Goal: Information Seeking & Learning: Check status

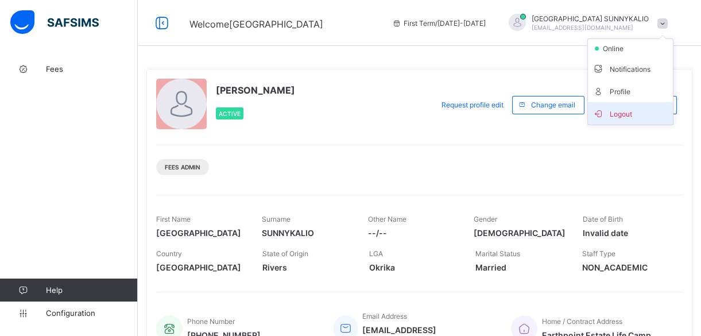
click at [623, 108] on span "Logout" at bounding box center [630, 113] width 76 height 13
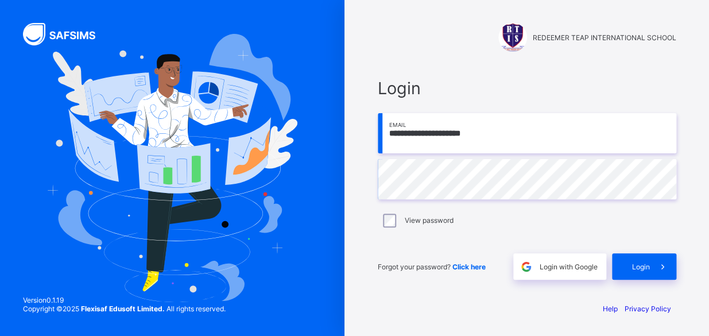
click at [573, 134] on input "**********" at bounding box center [527, 133] width 298 height 40
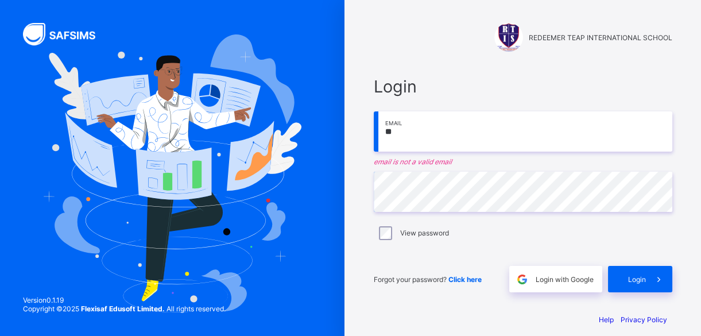
type input "*"
type input "**********"
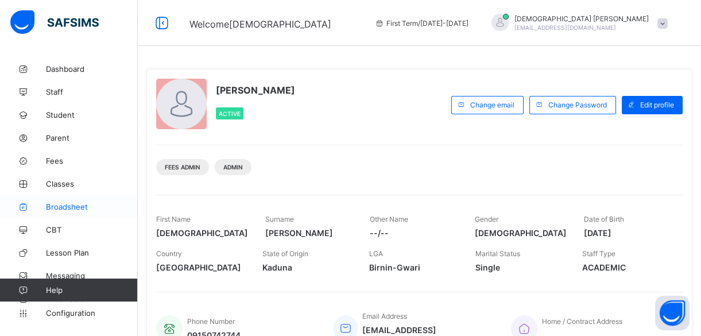
click at [68, 207] on span "Broadsheet" at bounding box center [92, 206] width 92 height 9
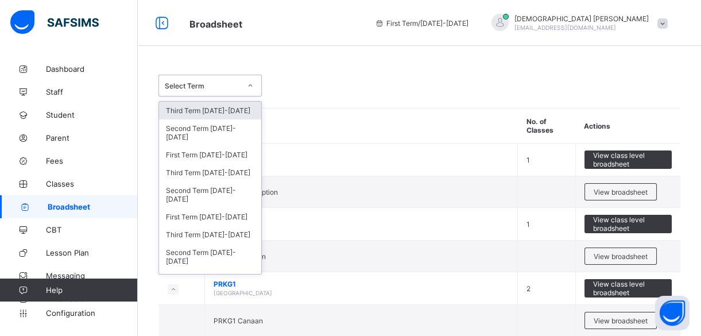
click at [206, 87] on div "Select Term" at bounding box center [203, 85] width 76 height 9
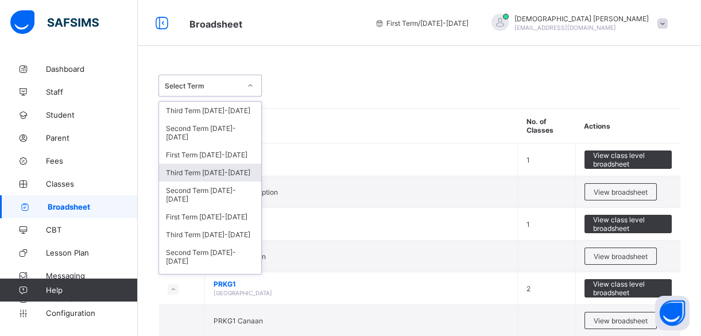
click at [185, 167] on div "Third Term [DATE]-[DATE]" at bounding box center [210, 173] width 102 height 18
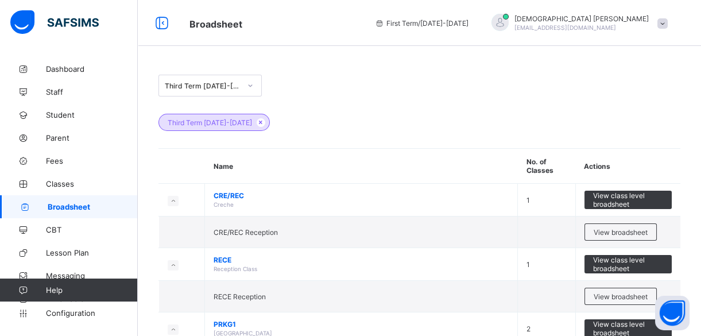
click at [313, 83] on div "Third Term [DATE]-[DATE]" at bounding box center [419, 86] width 522 height 22
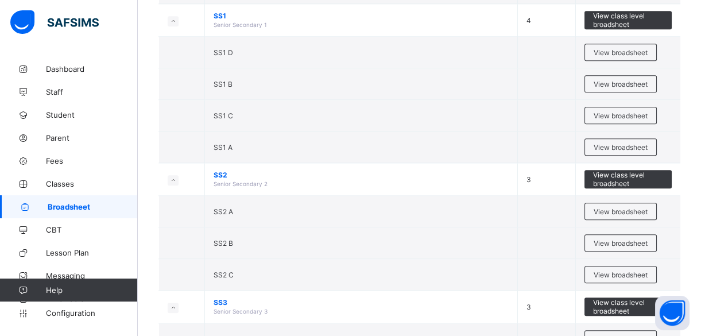
scroll to position [2212, 0]
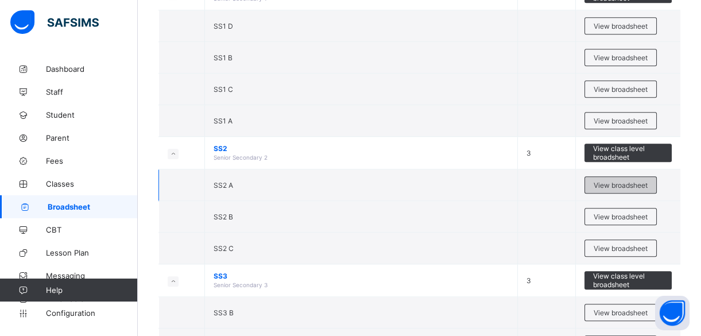
click at [605, 181] on span "View broadsheet" at bounding box center [620, 185] width 54 height 9
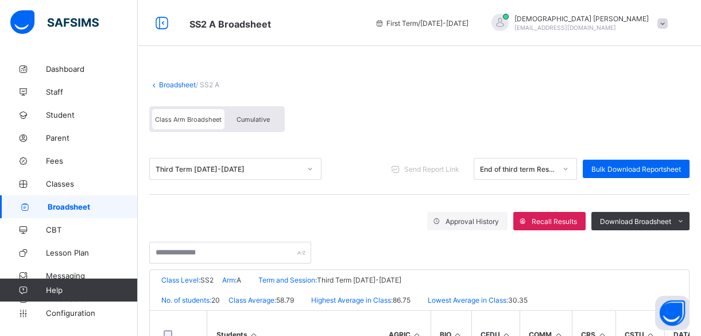
click at [502, 106] on div "Class Arm Broadsheet Cumulative" at bounding box center [419, 121] width 540 height 43
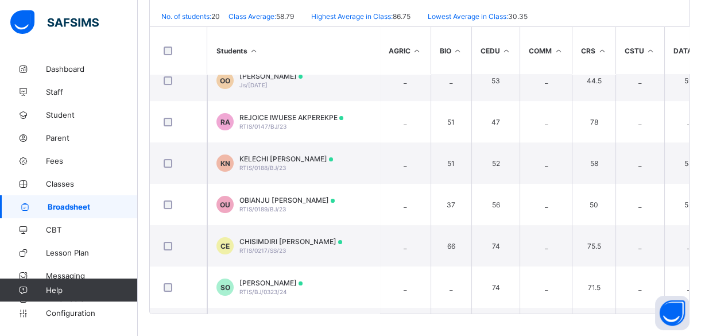
scroll to position [98, 0]
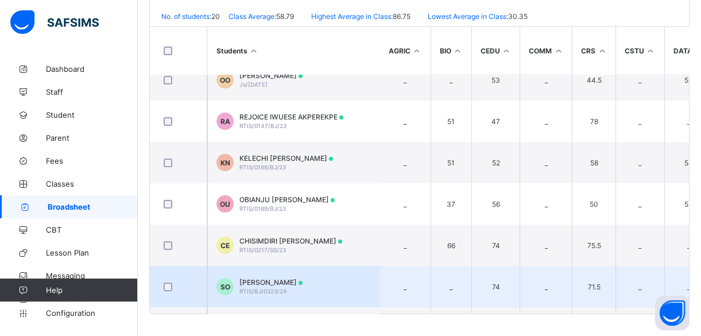
click at [286, 281] on span "[PERSON_NAME]" at bounding box center [270, 282] width 63 height 9
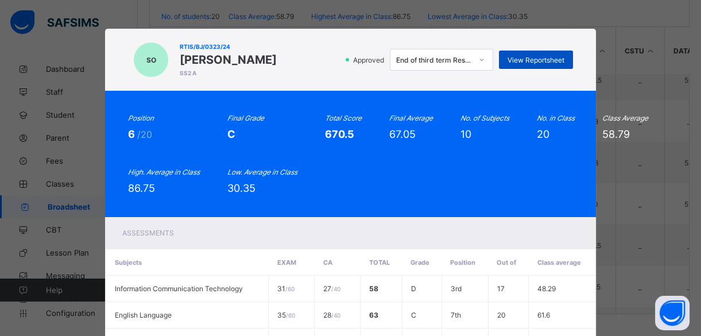
click at [525, 56] on span "View Reportsheet" at bounding box center [535, 60] width 57 height 9
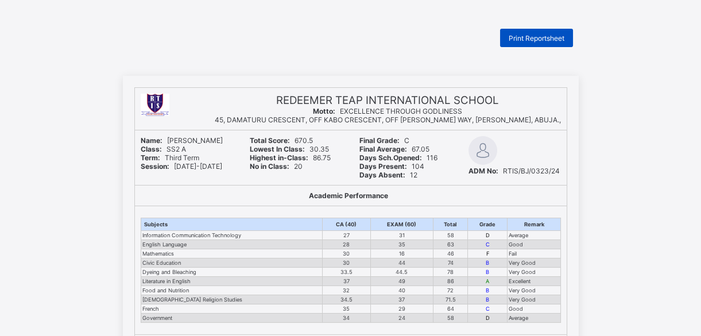
click at [510, 37] on span "Print Reportsheet" at bounding box center [536, 38] width 56 height 9
